Goal: Navigation & Orientation: Find specific page/section

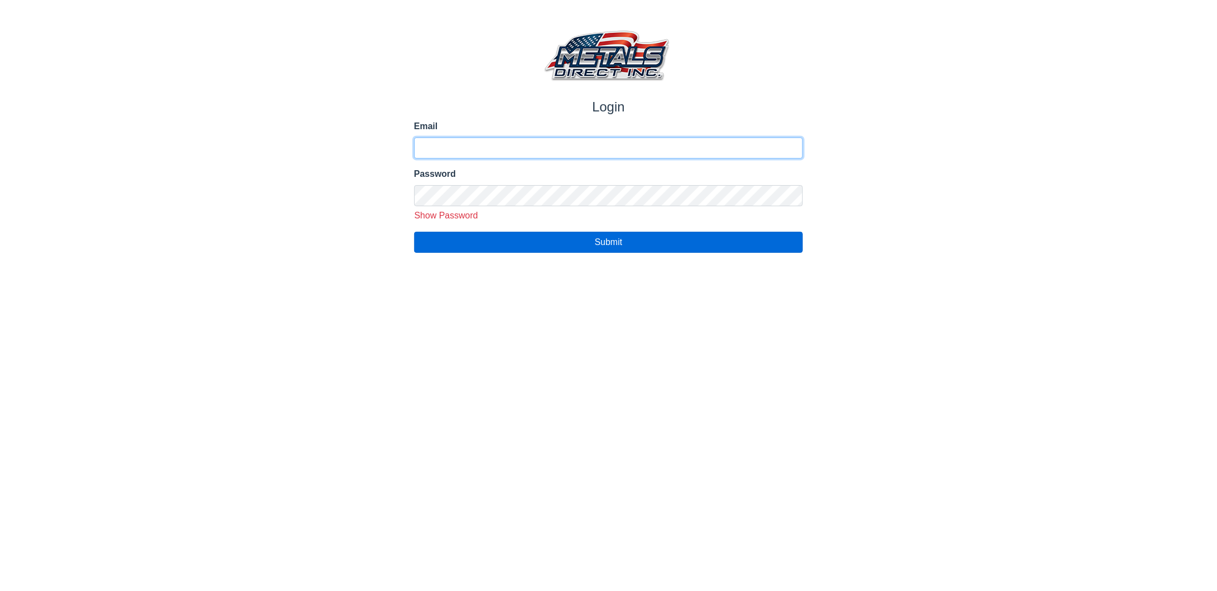
type input "**********"
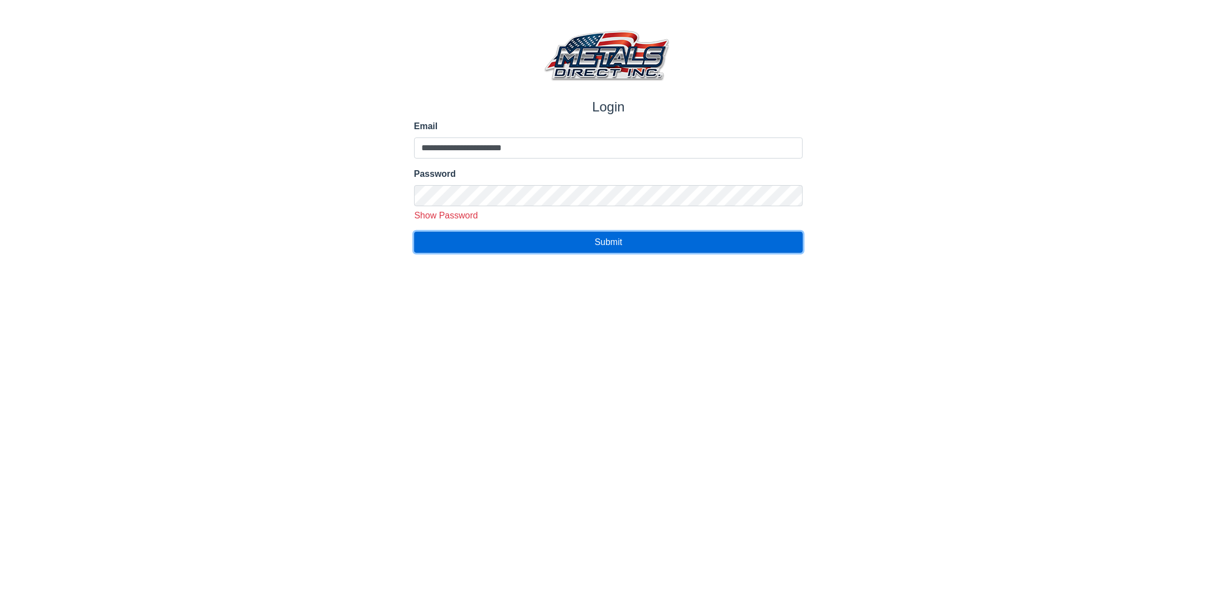
click at [613, 241] on span "Submit" at bounding box center [609, 241] width 28 height 9
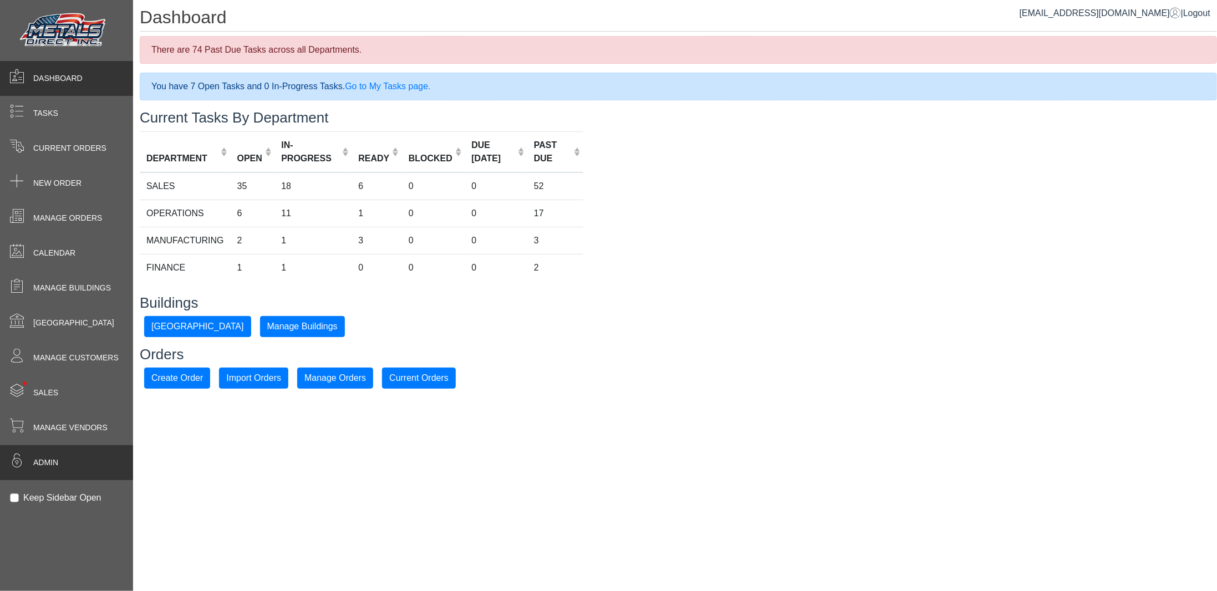
click at [49, 460] on span "Admin" at bounding box center [45, 463] width 25 height 12
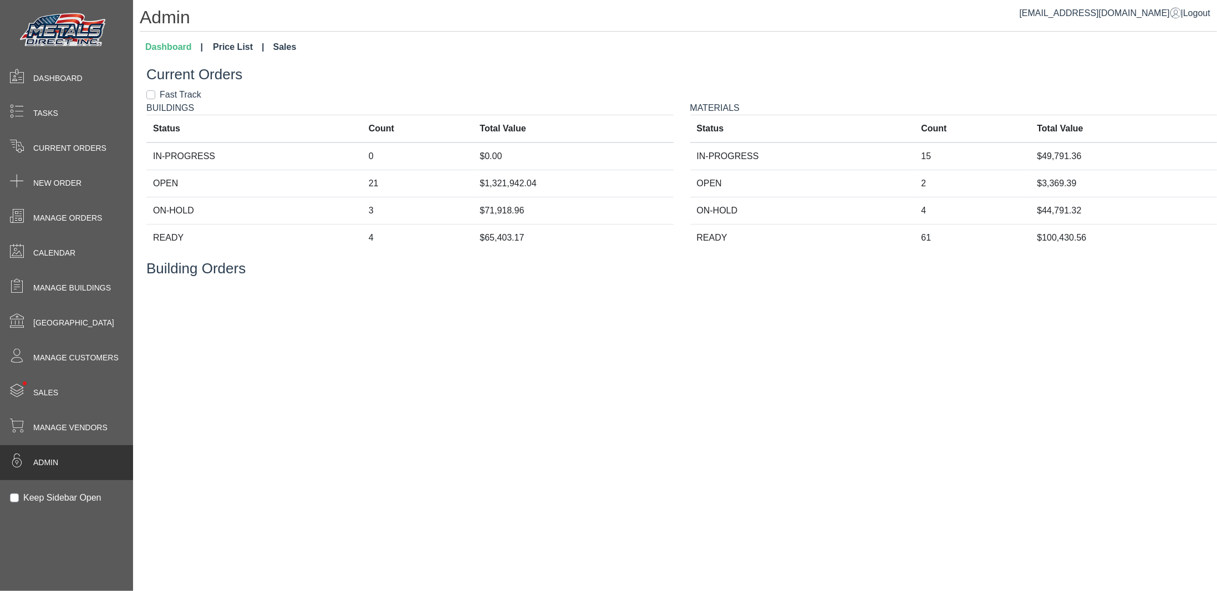
click at [239, 47] on link "Price List" at bounding box center [238, 47] width 60 height 22
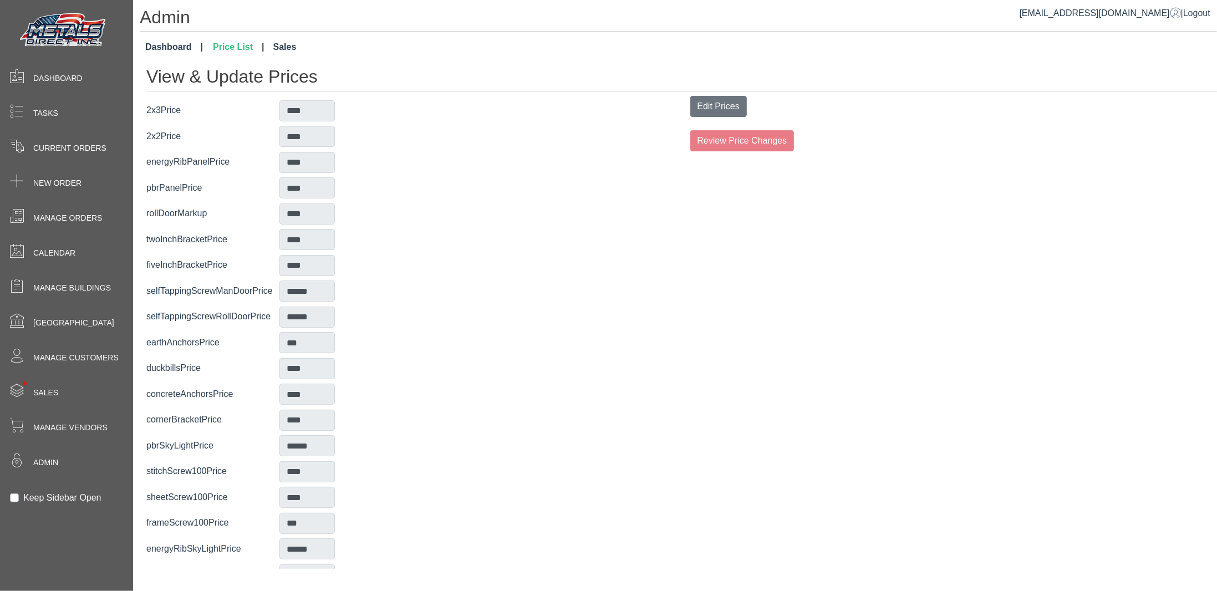
click at [277, 44] on link "Sales" at bounding box center [285, 47] width 32 height 22
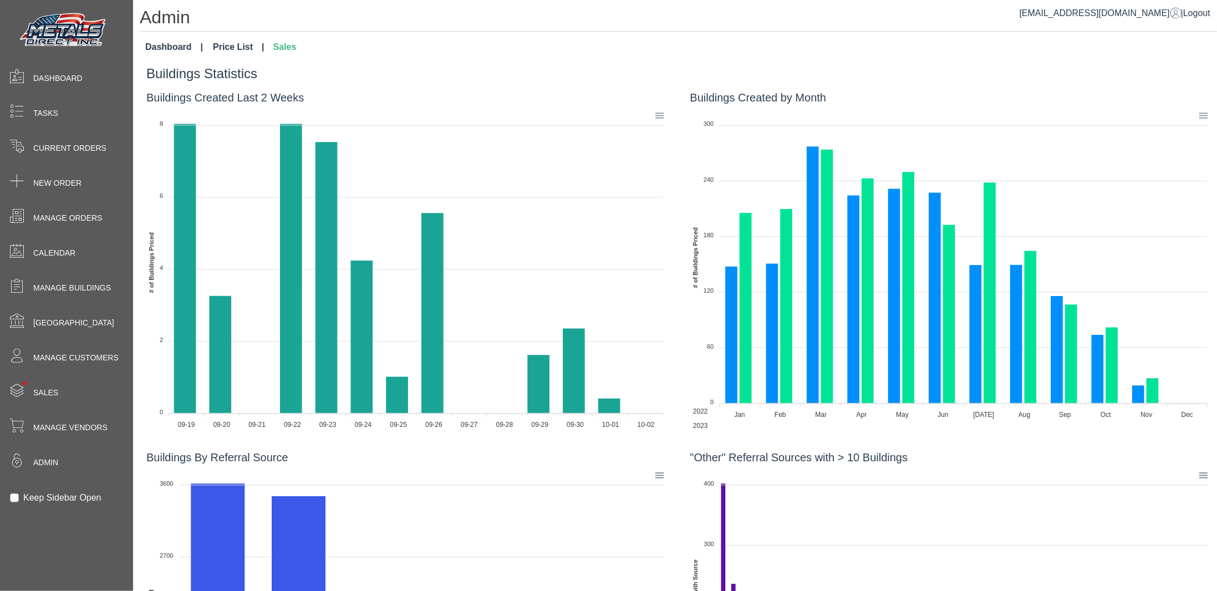
click at [240, 44] on link "Price List" at bounding box center [238, 47] width 60 height 22
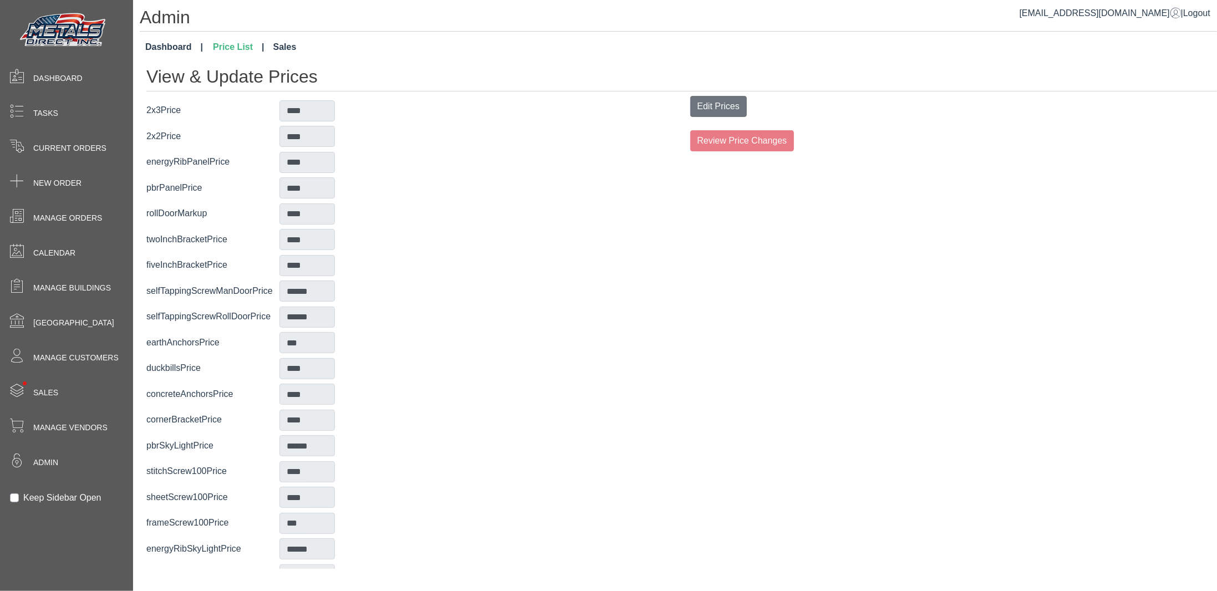
click at [187, 42] on link "Dashboard" at bounding box center [174, 47] width 67 height 22
